Goal: Task Accomplishment & Management: Manage account settings

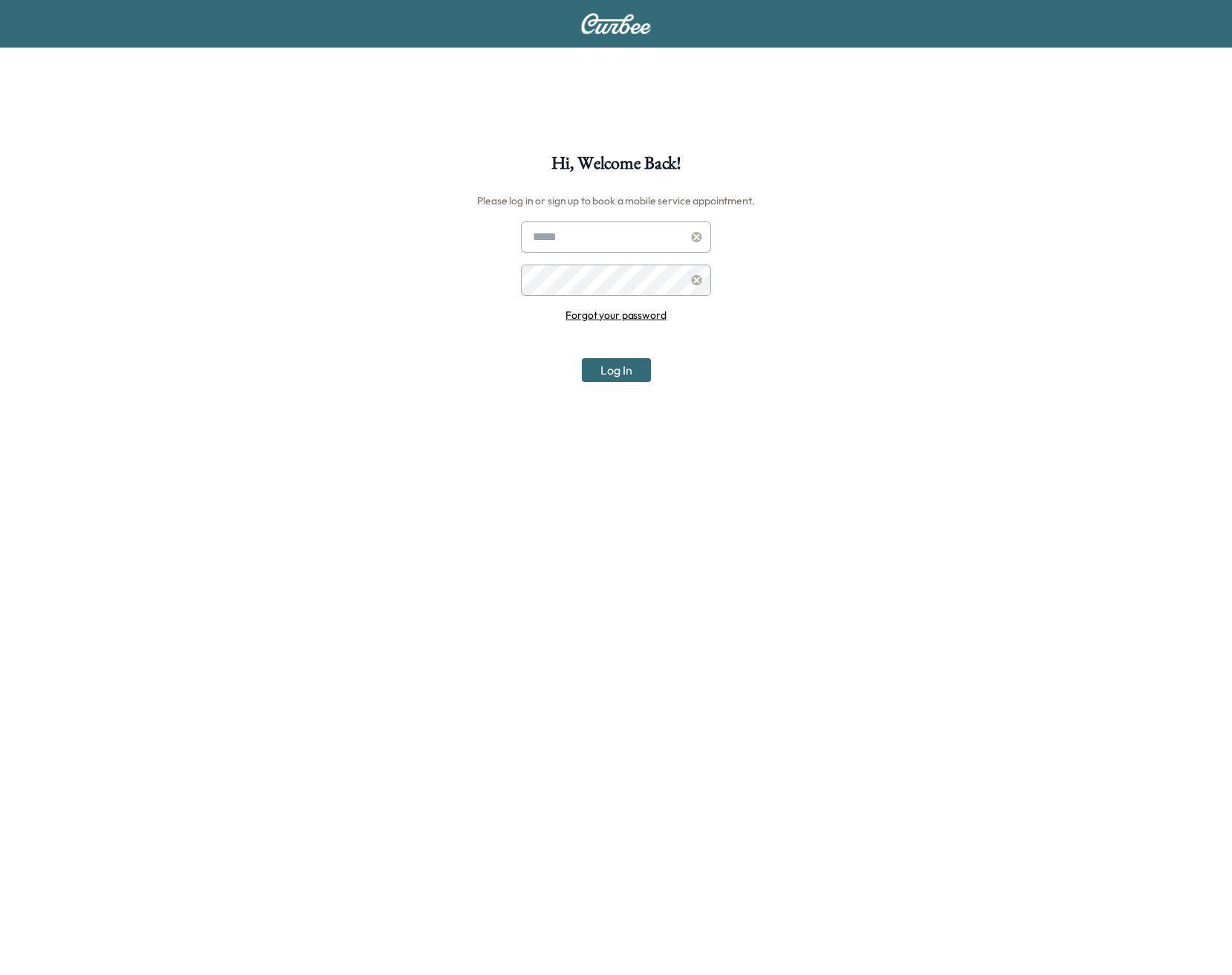
type input "**********"
drag, startPoint x: 610, startPoint y: 355, endPoint x: 608, endPoint y: 370, distance: 15.1
click at [607, 364] on div "**********" at bounding box center [616, 302] width 190 height 161
click at [608, 370] on button "Log In" at bounding box center [616, 369] width 69 height 24
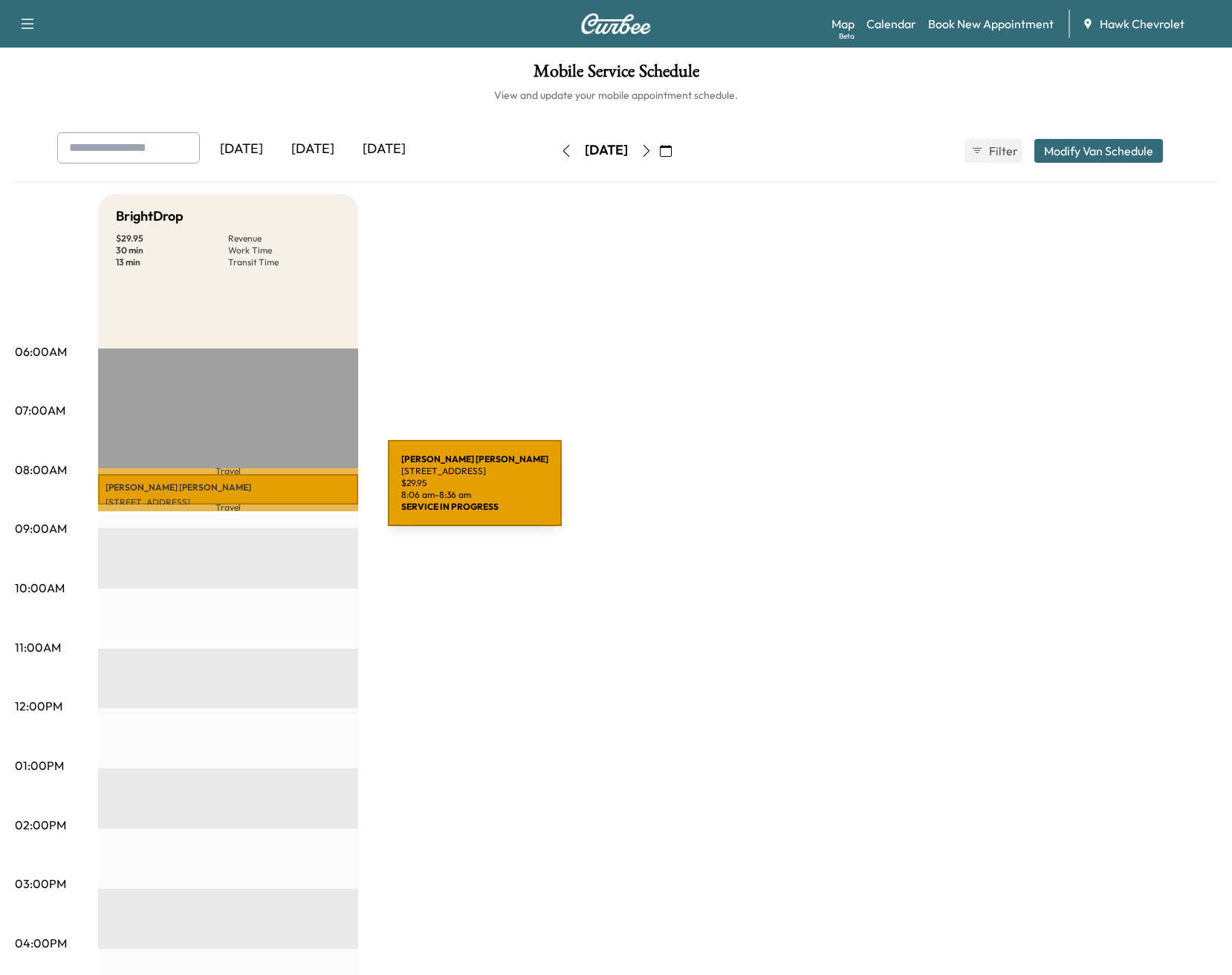
click at [276, 492] on div "morgan BOADWAY 1851 Mappold Way, Joliet, IL 60435, USA $ 29.95 8:06 am - 8:36 am" at bounding box center [227, 488] width 260 height 29
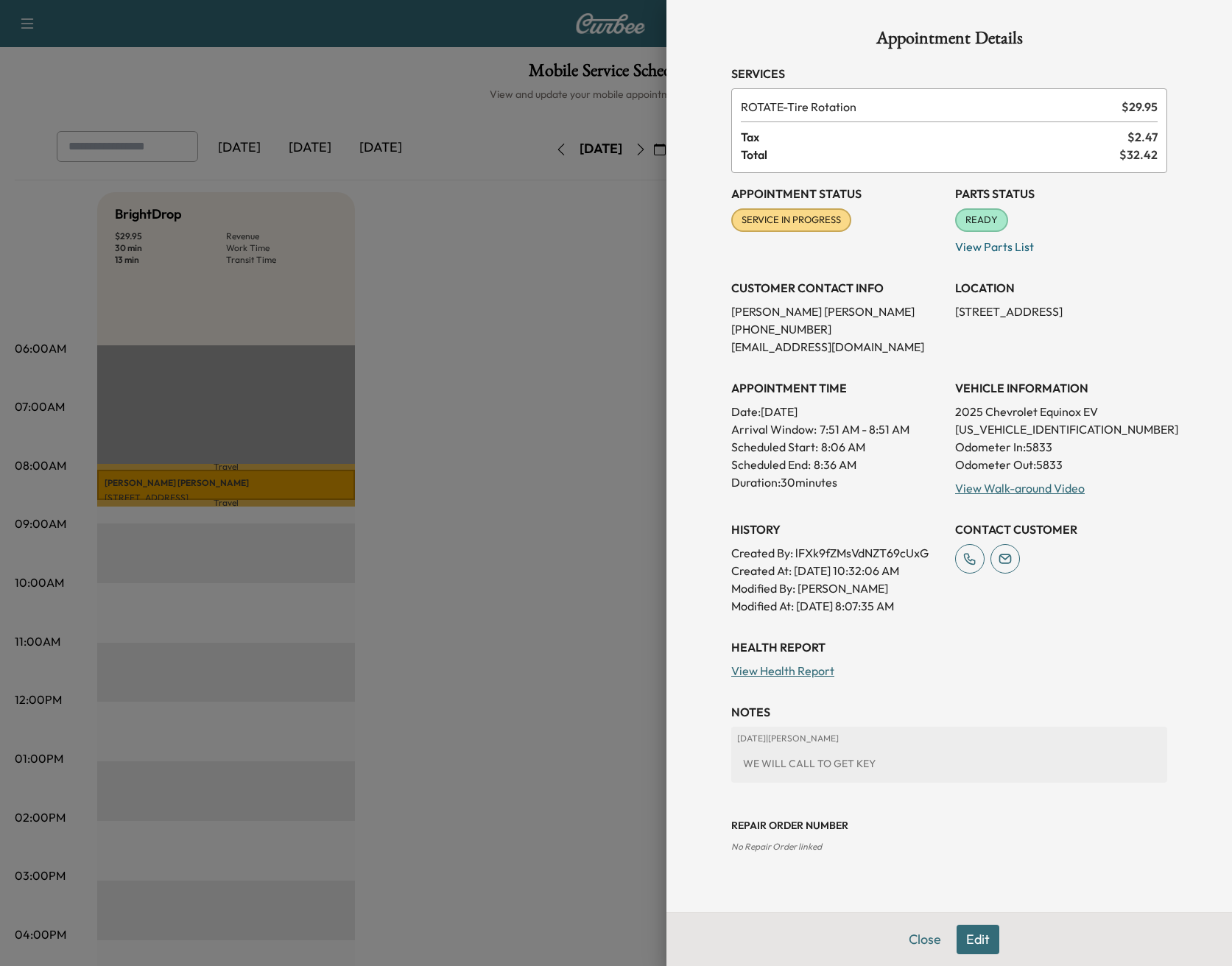
click at [760, 225] on span "SERVICE IN PROGRESS" at bounding box center [791, 220] width 117 height 15
click at [758, 227] on span "SERVICE IN PROGRESS" at bounding box center [791, 220] width 117 height 15
click at [983, 947] on button "Edit" at bounding box center [978, 939] width 43 height 29
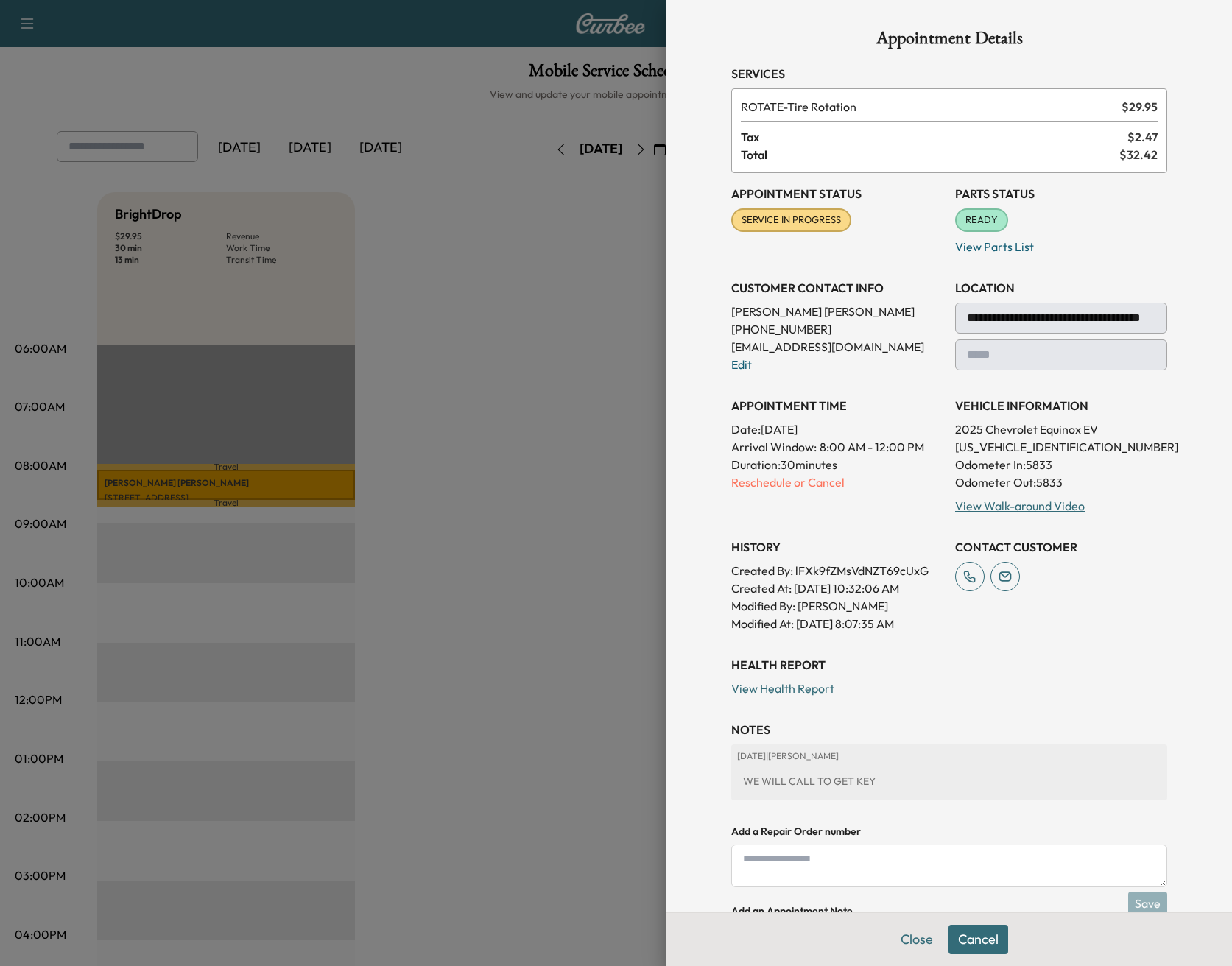
click at [788, 213] on span "SERVICE IN PROGRESS" at bounding box center [791, 220] width 117 height 15
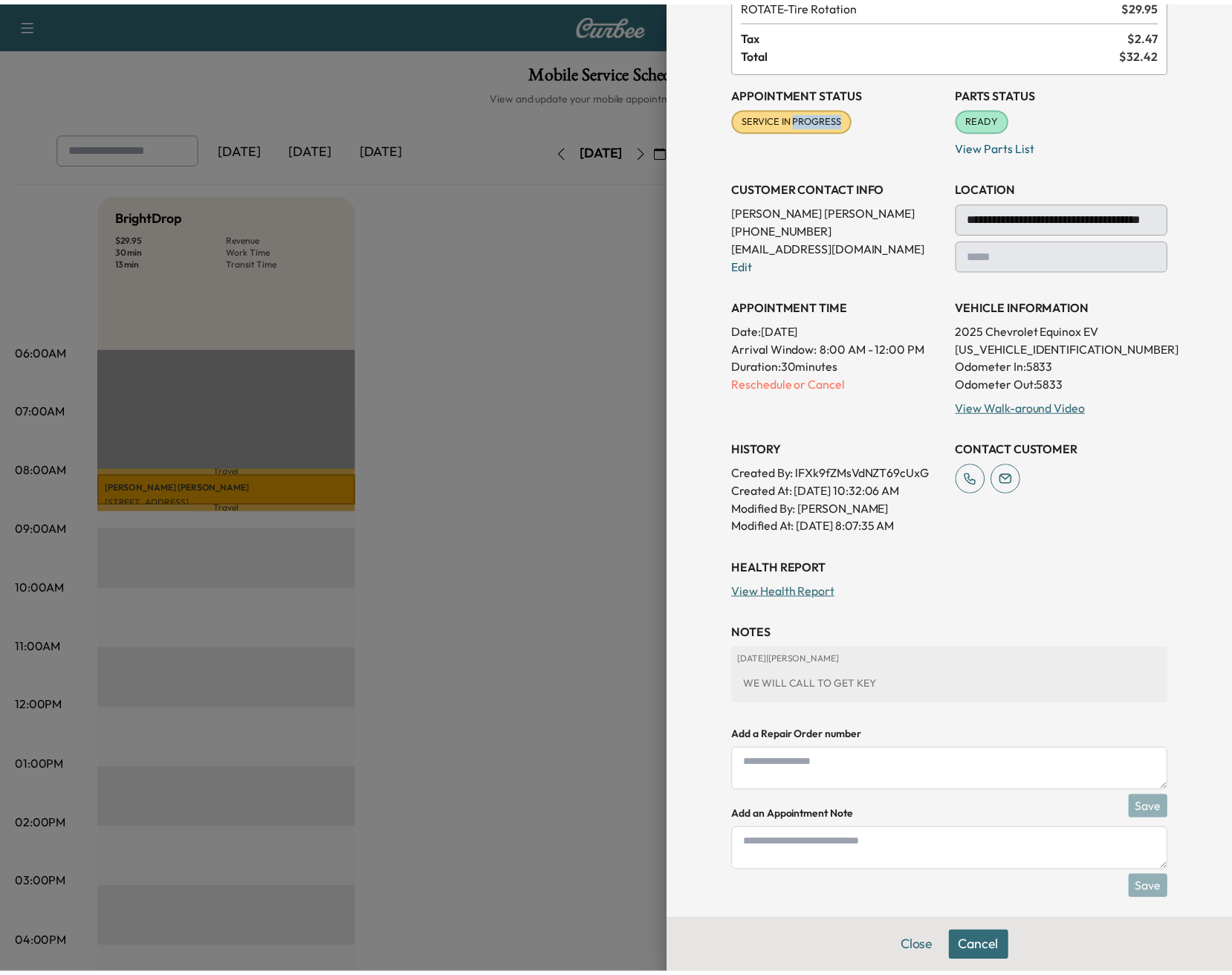
scroll to position [113, 0]
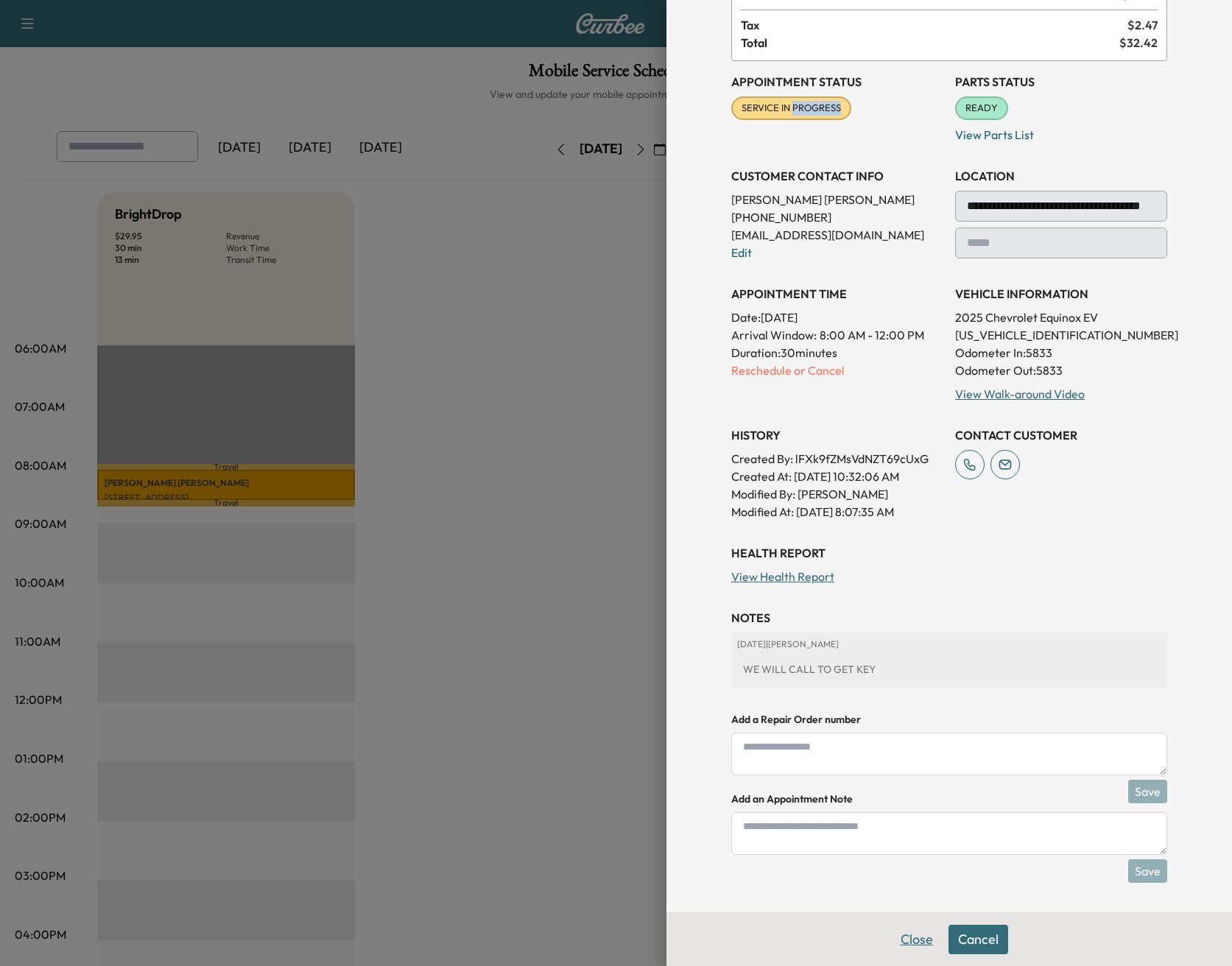
click at [912, 940] on button "Close" at bounding box center [917, 939] width 52 height 29
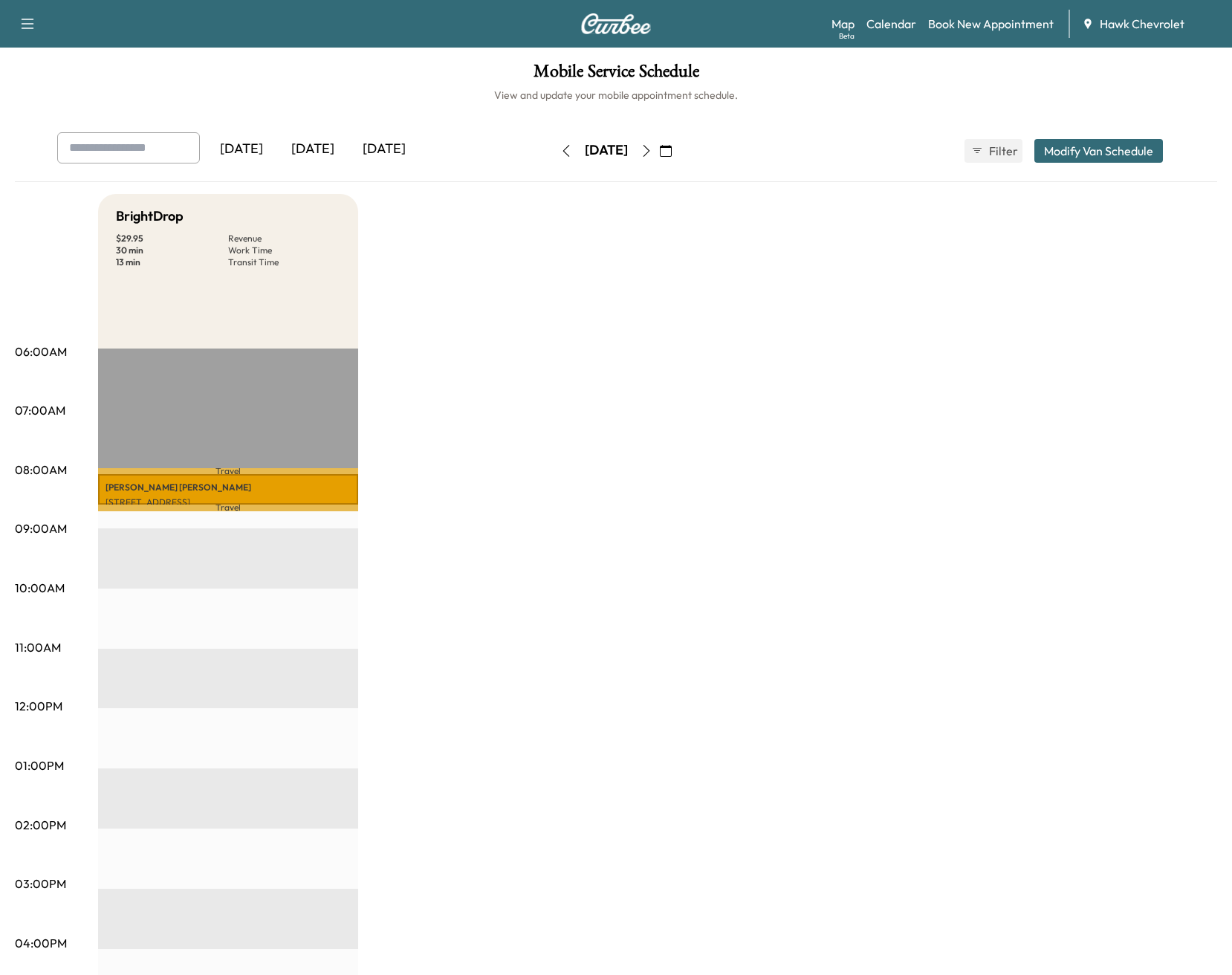
click at [280, 507] on p "Travel" at bounding box center [227, 508] width 260 height 7
click at [672, 154] on icon "button" at bounding box center [665, 151] width 12 height 12
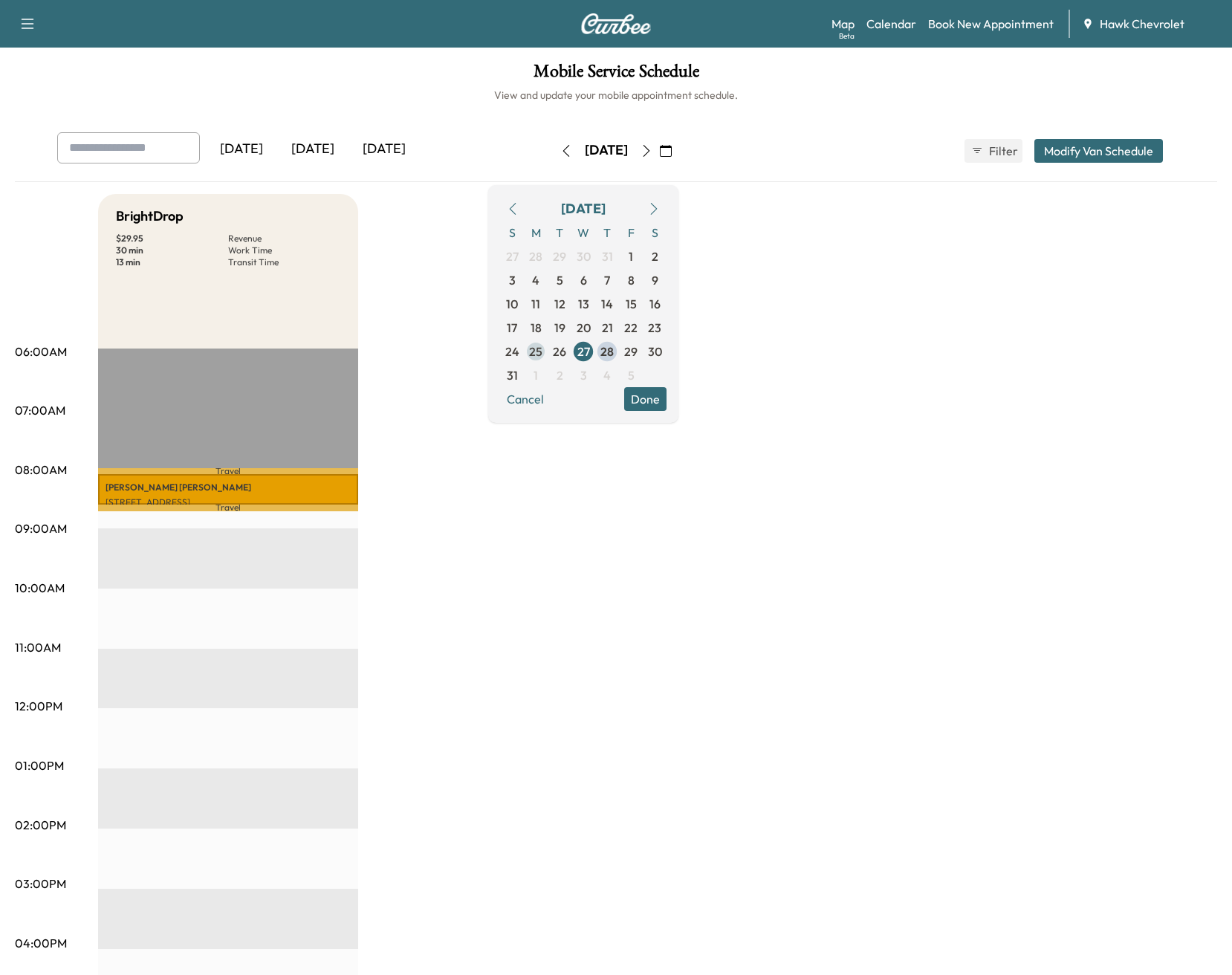
click at [542, 355] on span "25" at bounding box center [536, 351] width 13 height 18
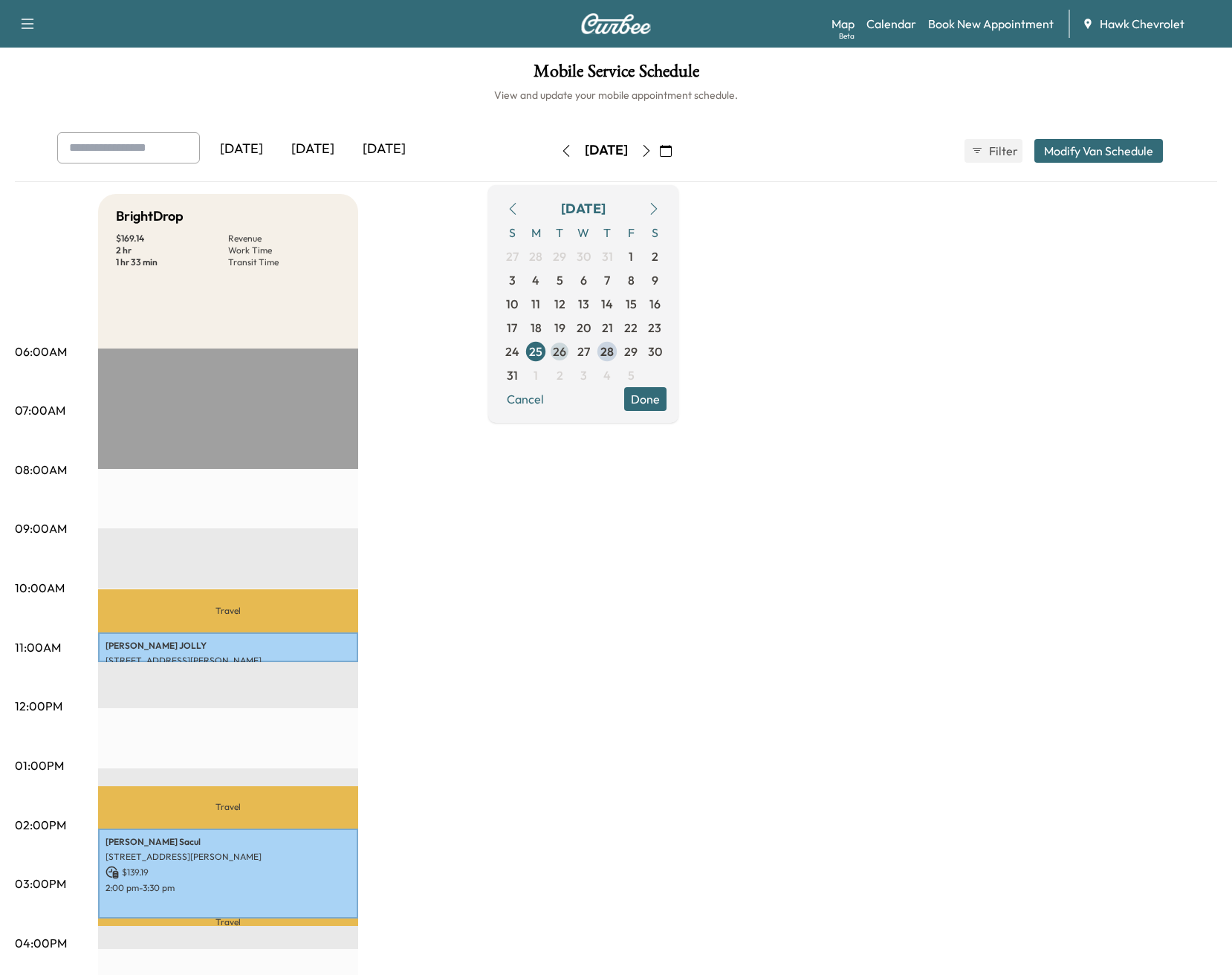
click at [566, 350] on span "26" at bounding box center [559, 351] width 13 height 18
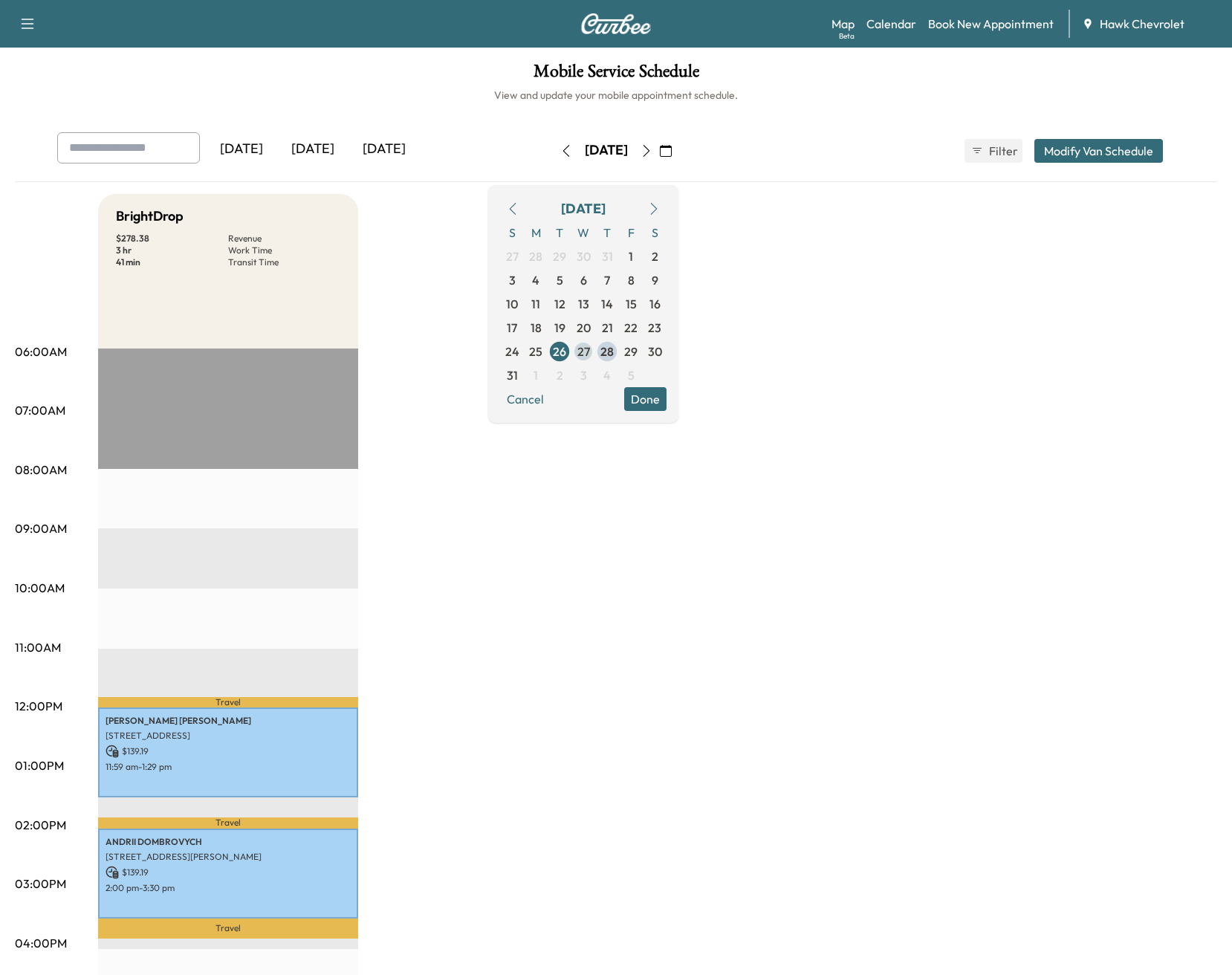
click at [590, 354] on span "27" at bounding box center [583, 351] width 12 height 18
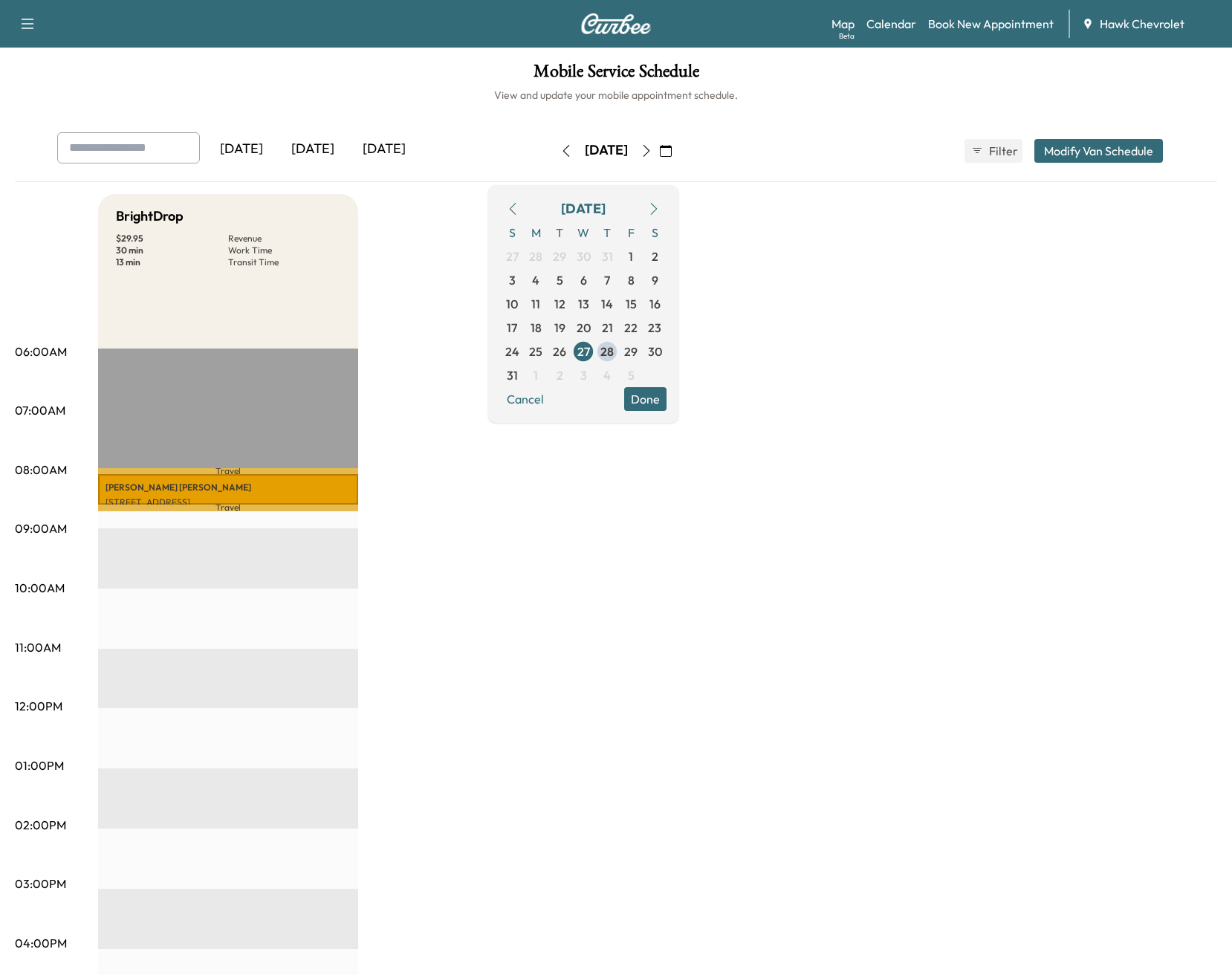
click at [910, 519] on div "BrightDrop $ 29.95 Revenue 30 min Work Time 13 min Transit Time Travel morgan B…" at bounding box center [657, 751] width 1119 height 1114
click at [652, 150] on icon "button" at bounding box center [647, 151] width 12 height 12
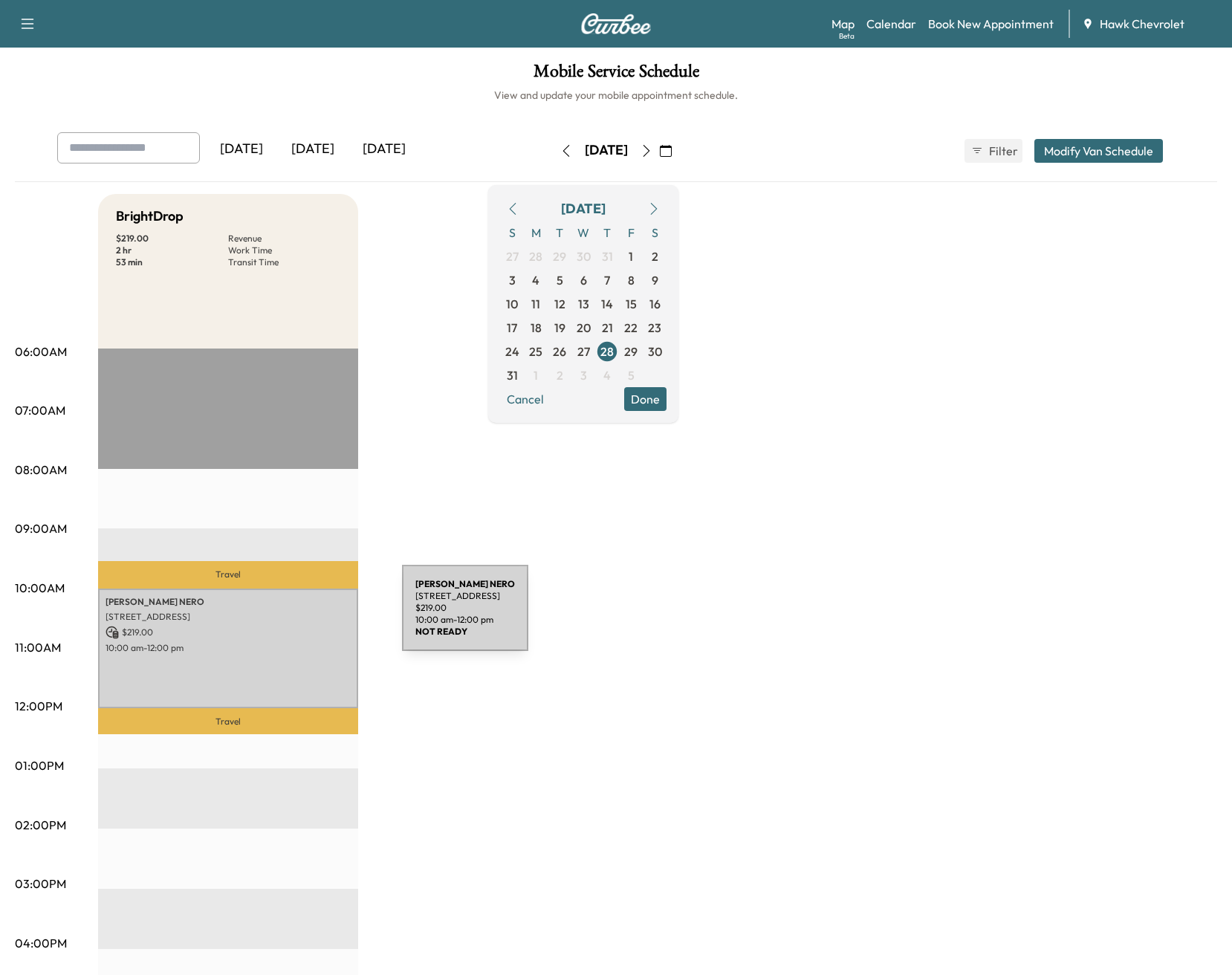
click at [290, 616] on p "7601 W 191st St, Tinley Park, IL 60487, USA" at bounding box center [227, 616] width 245 height 12
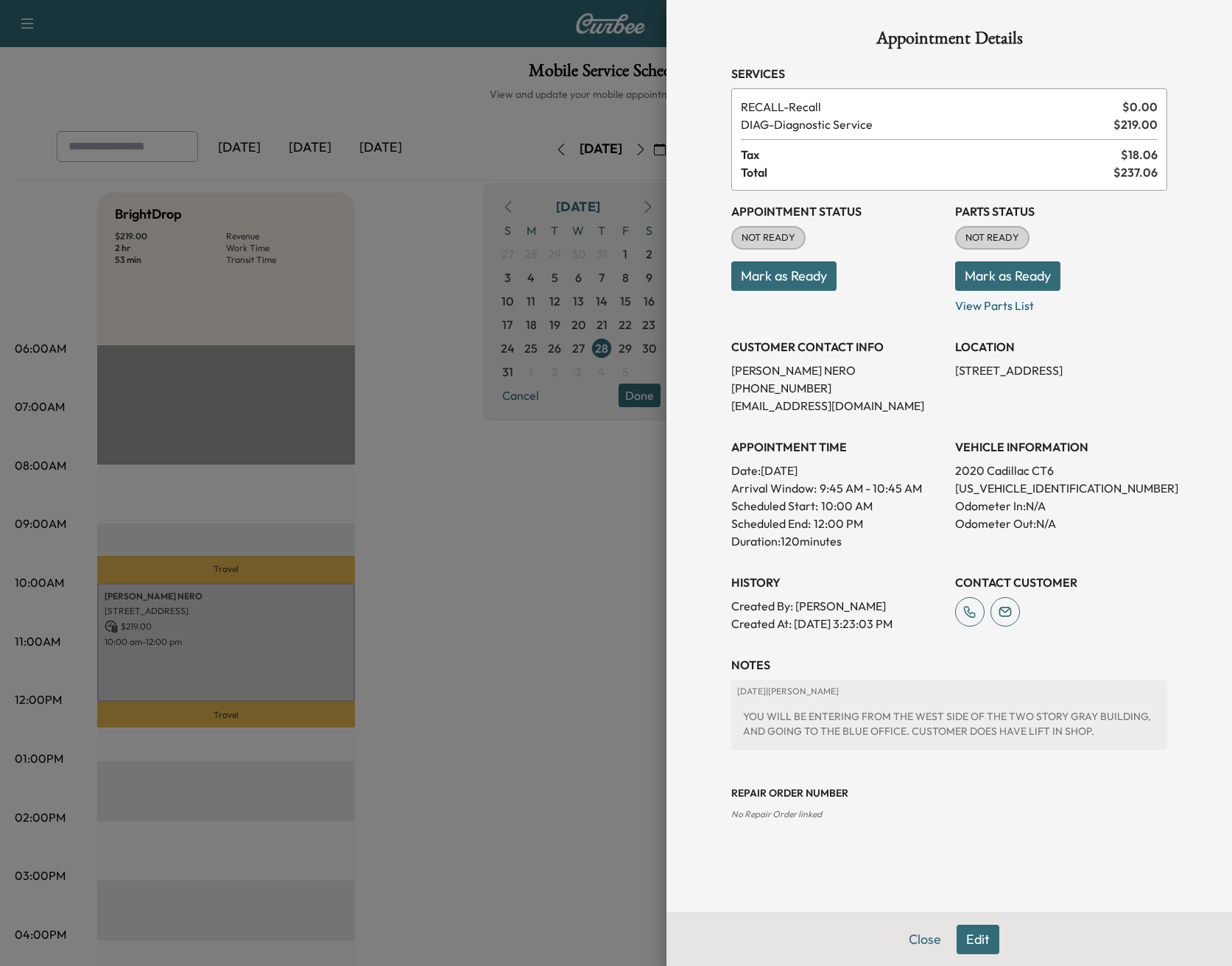
click at [776, 272] on button "Mark as Ready" at bounding box center [784, 276] width 105 height 29
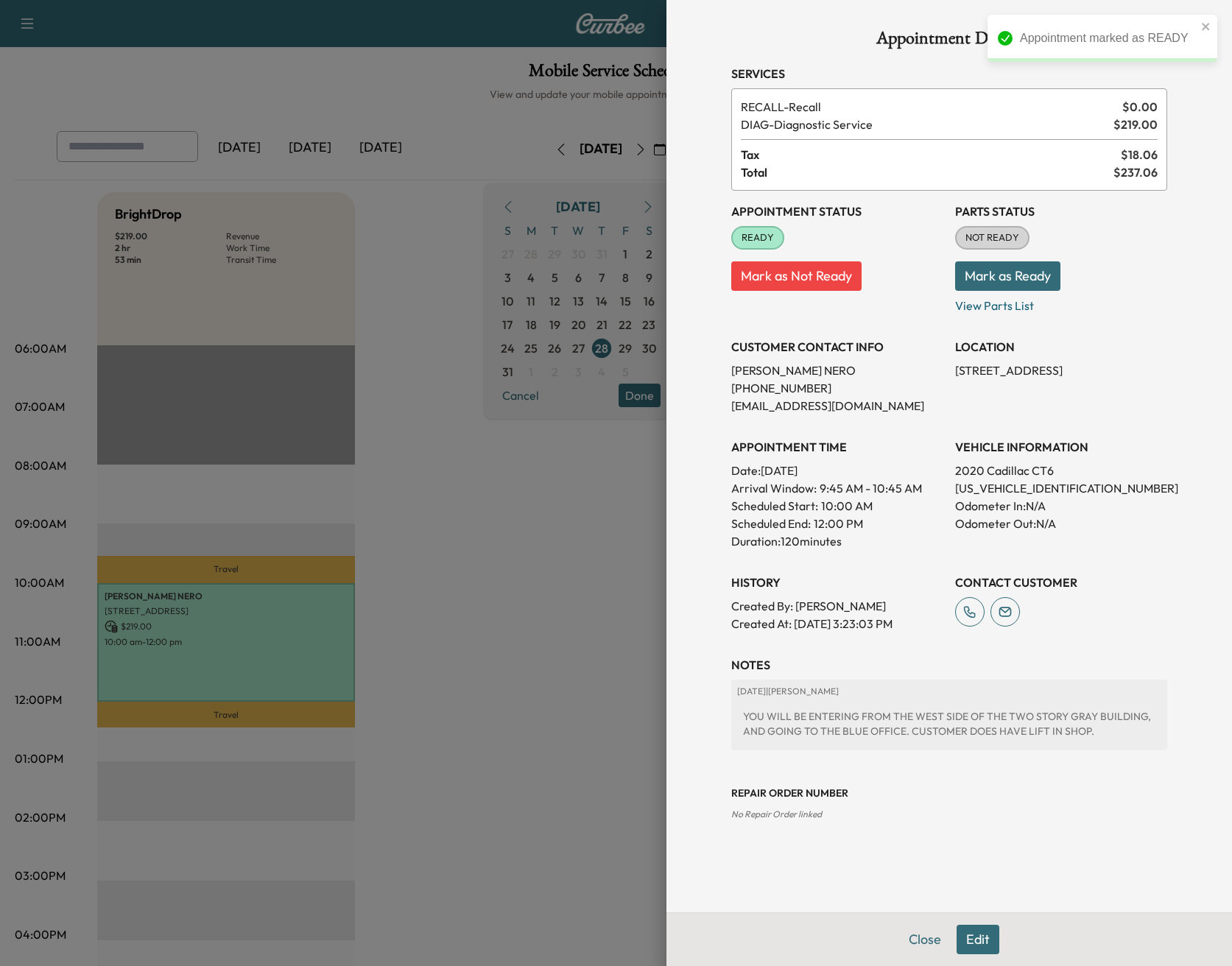
click at [1012, 285] on button "Mark as Ready" at bounding box center [1007, 276] width 105 height 29
click at [585, 534] on div at bounding box center [616, 483] width 1232 height 966
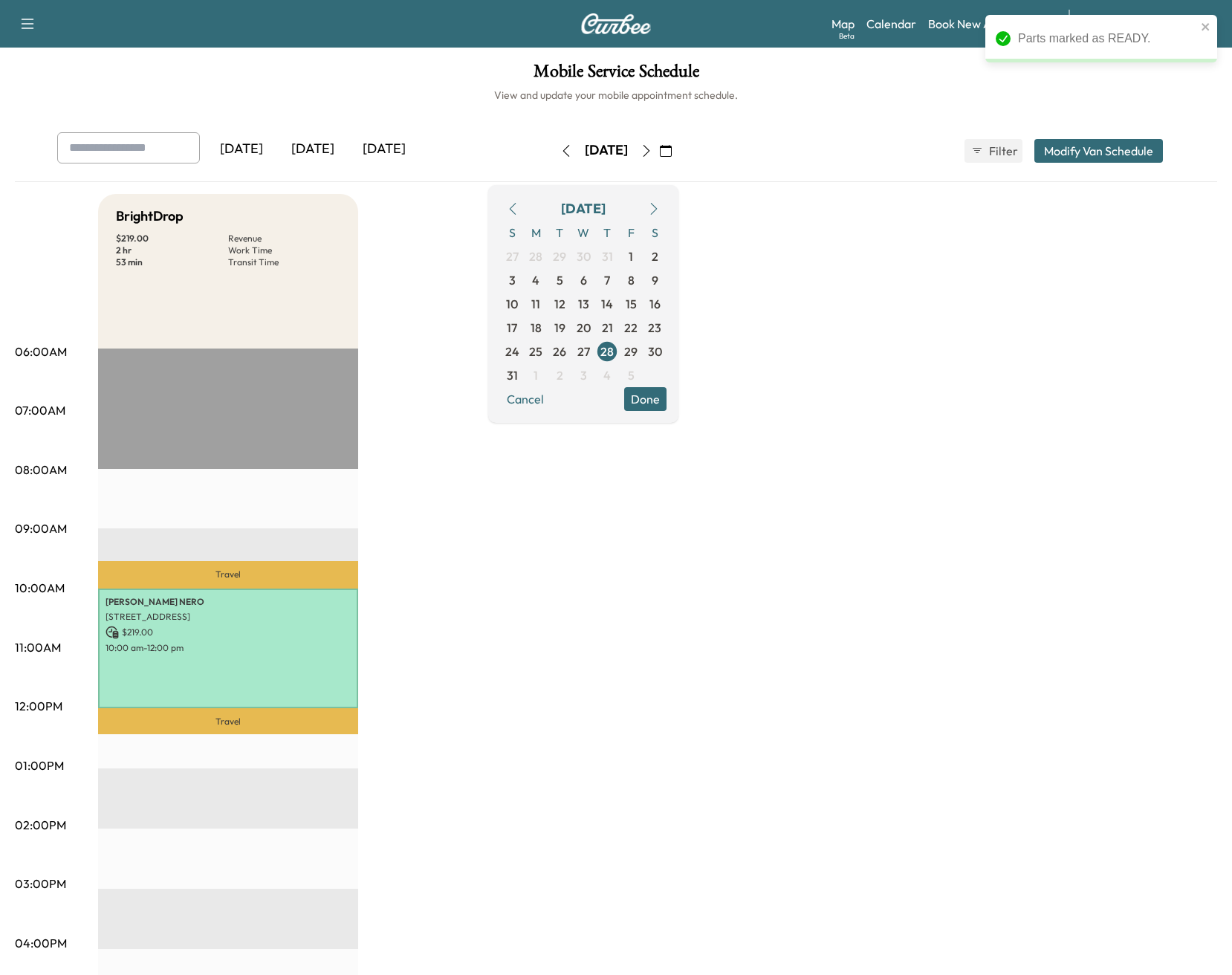
click at [914, 244] on div "BrightDrop $ 219.00 Revenue 2 hr Work Time 53 min Transit Time Travel WILLIAM N…" at bounding box center [657, 751] width 1119 height 1114
click at [666, 408] on button "Done" at bounding box center [645, 399] width 42 height 24
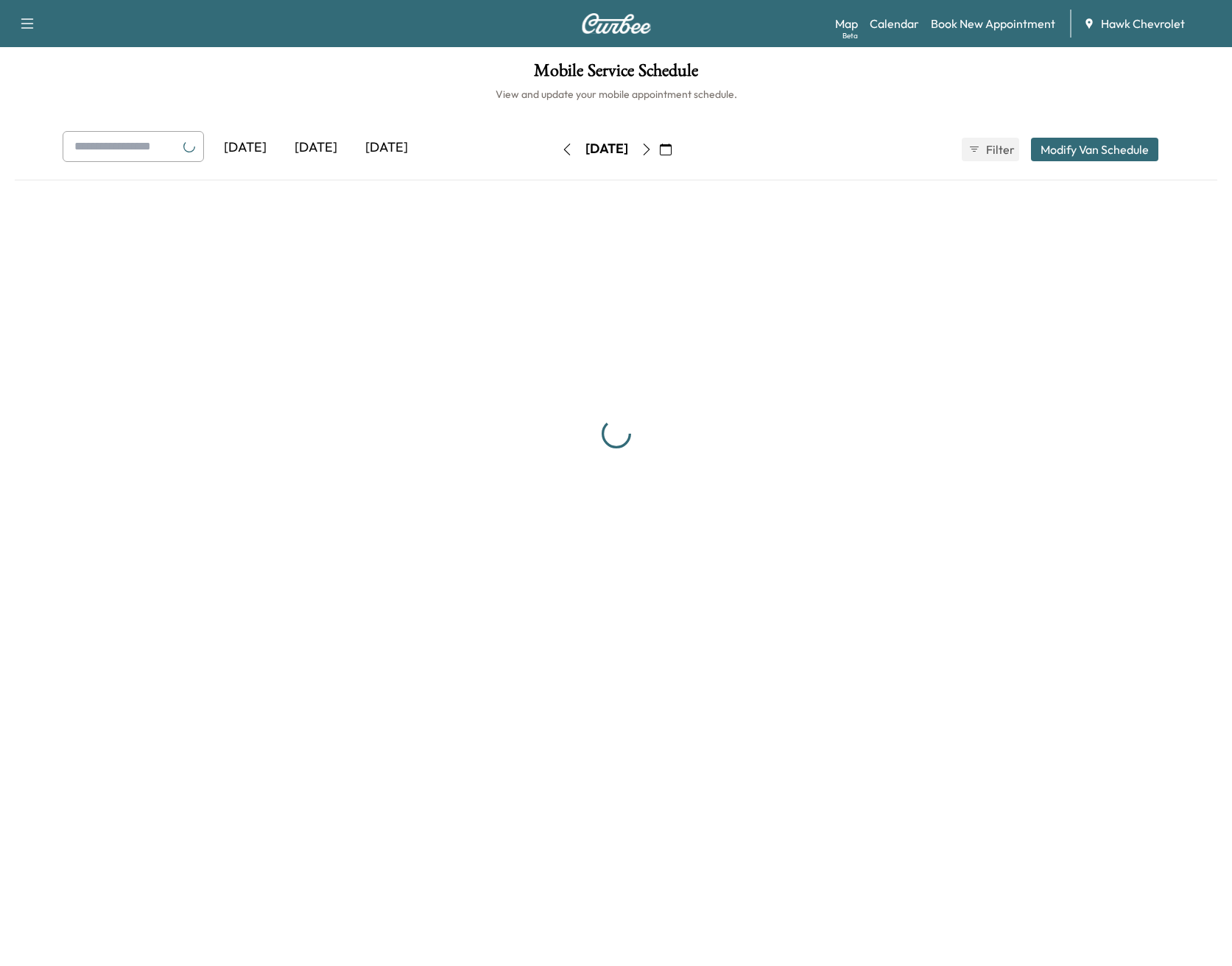
click at [678, 151] on button "button" at bounding box center [665, 149] width 25 height 23
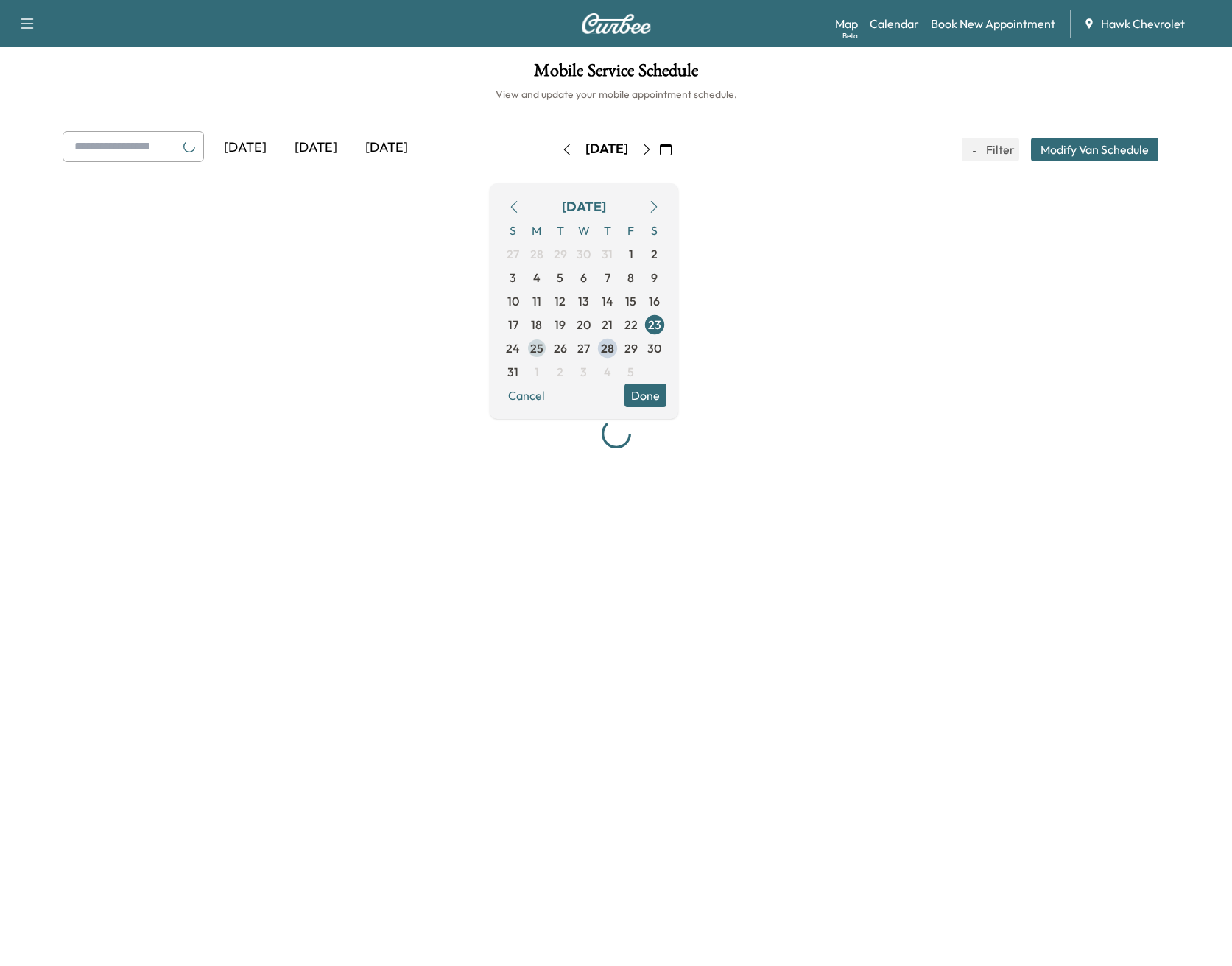
click at [544, 346] on span "25" at bounding box center [536, 348] width 13 height 18
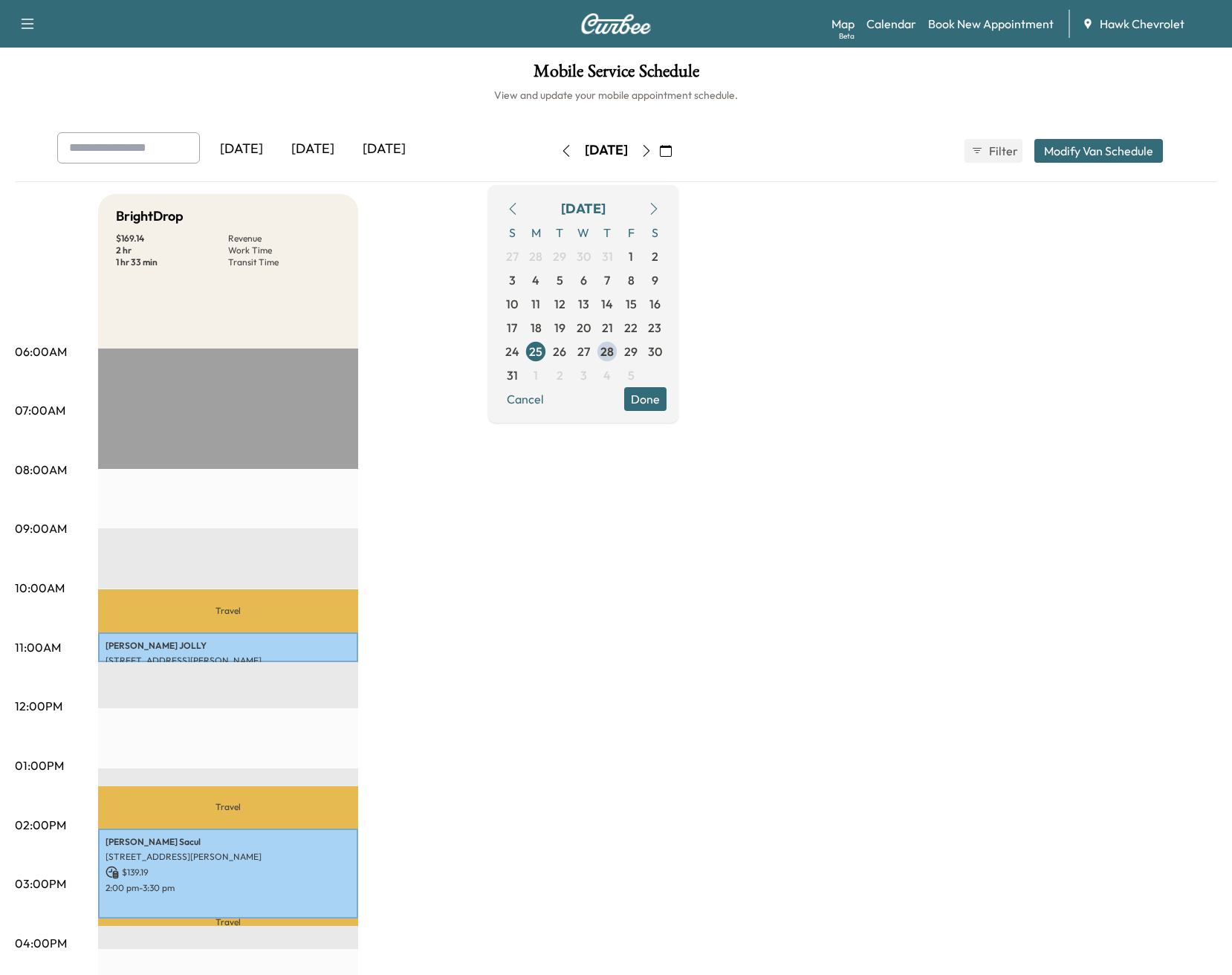
click at [666, 407] on button "Done" at bounding box center [645, 399] width 42 height 24
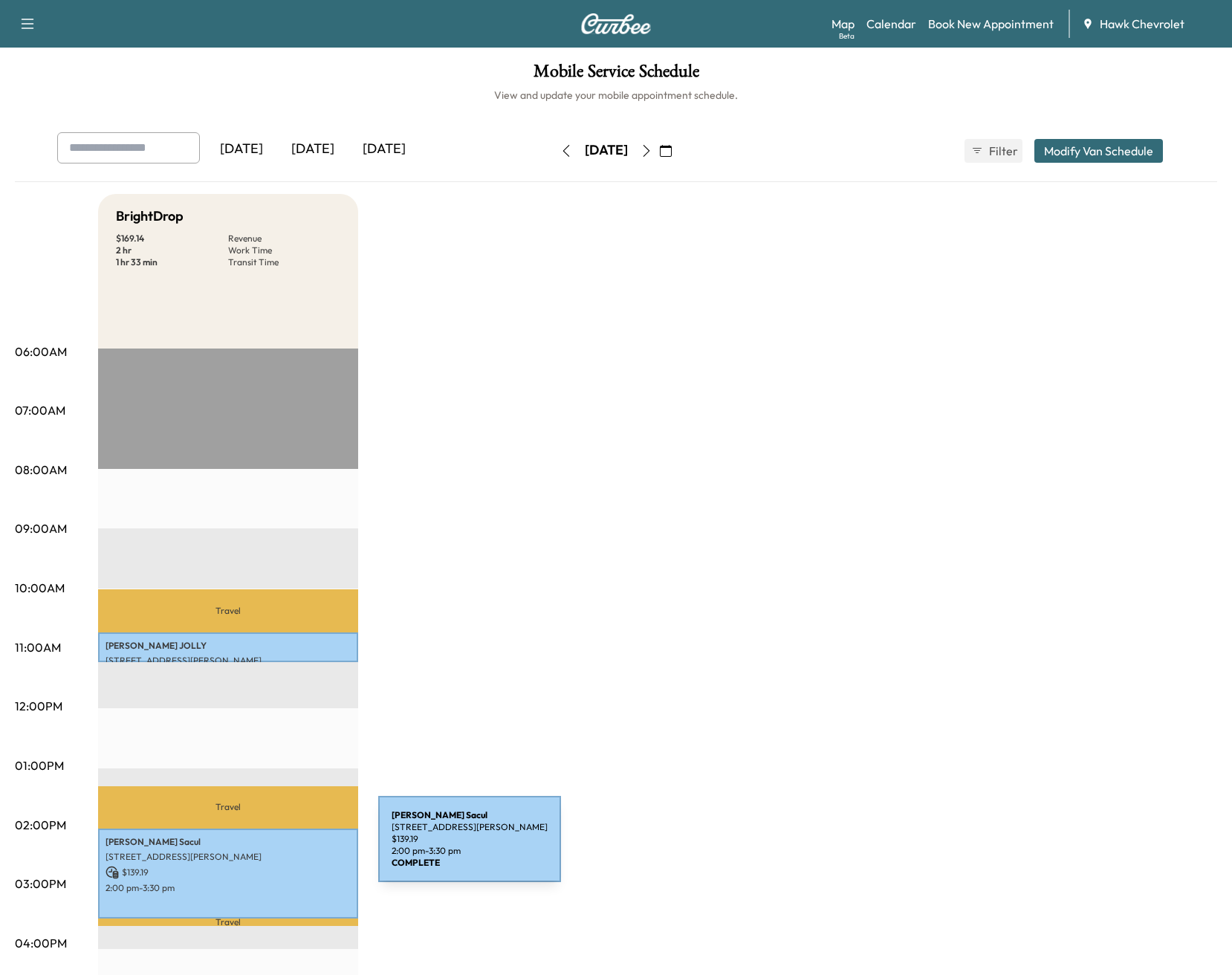
click at [267, 850] on p "[STREET_ADDRESS][PERSON_NAME]" at bounding box center [227, 856] width 245 height 12
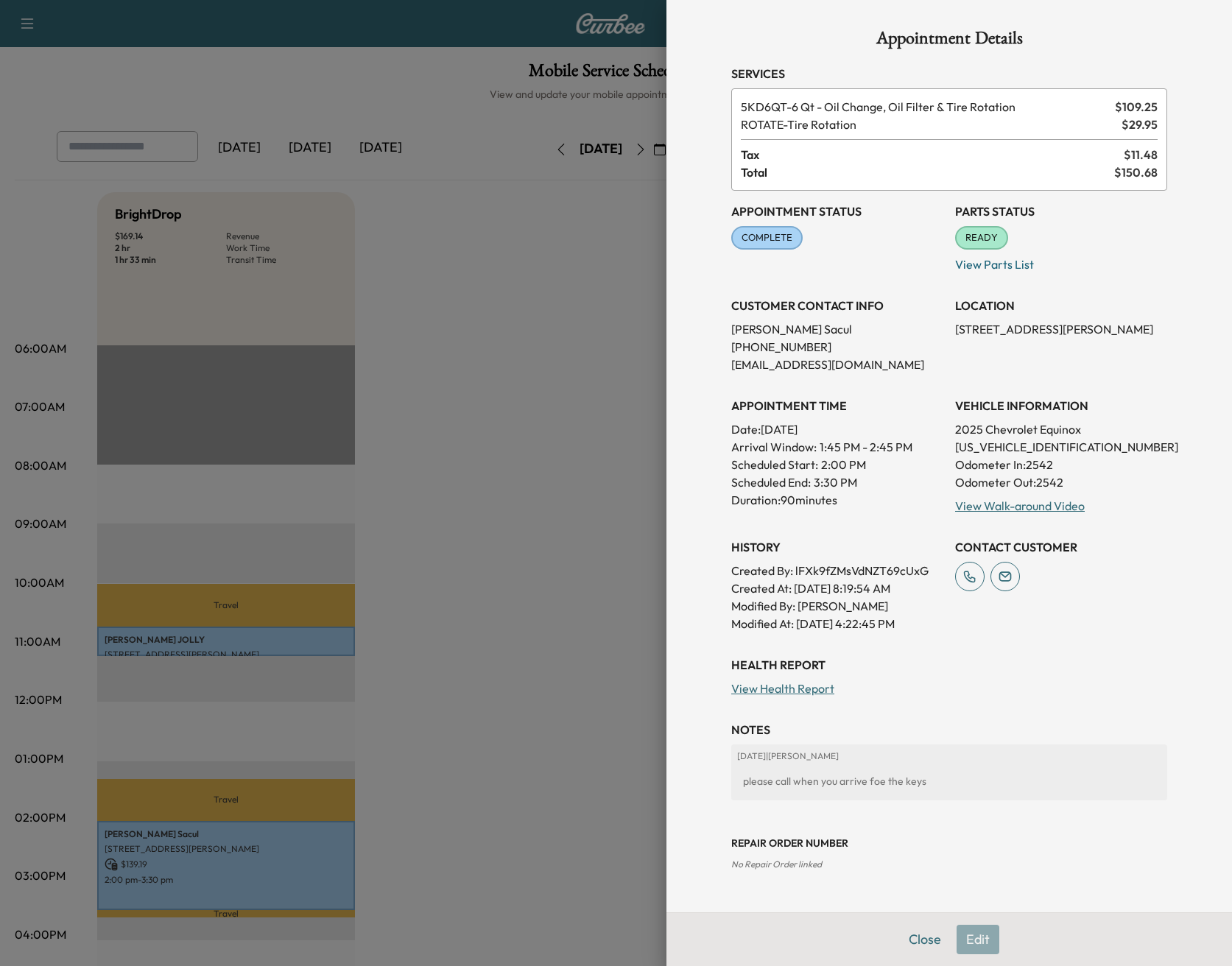
click at [1023, 448] on p "[US_VEHICLE_IDENTIFICATION_NUMBER]" at bounding box center [1061, 447] width 212 height 18
copy p "[US_VEHICLE_IDENTIFICATION_NUMBER]"
